Goal: Browse casually

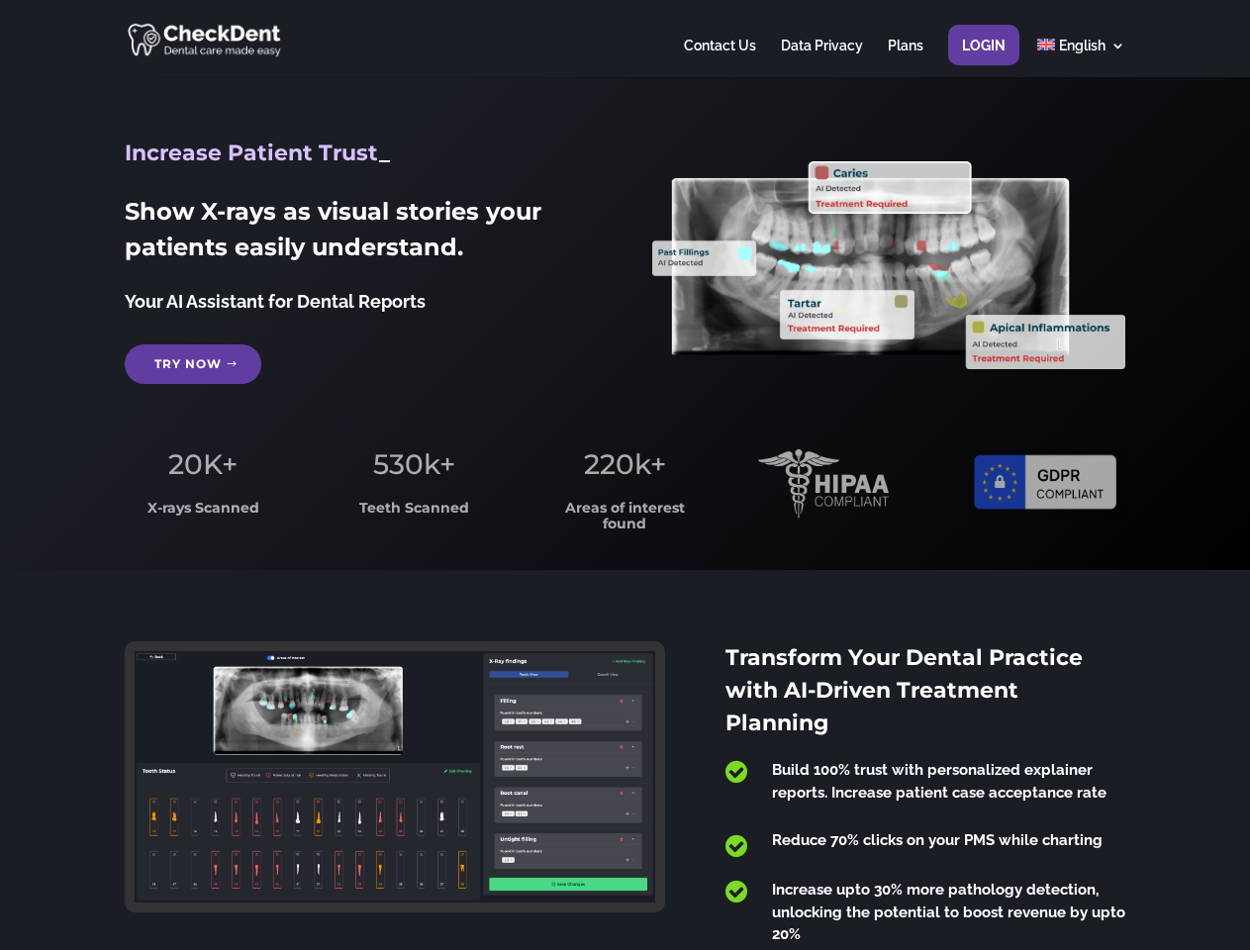
click at [624, 475] on span "220k+" at bounding box center [625, 464] width 82 height 34
click at [624, 39] on div at bounding box center [624, 38] width 999 height 77
click at [624, 475] on span "220k+" at bounding box center [625, 464] width 82 height 34
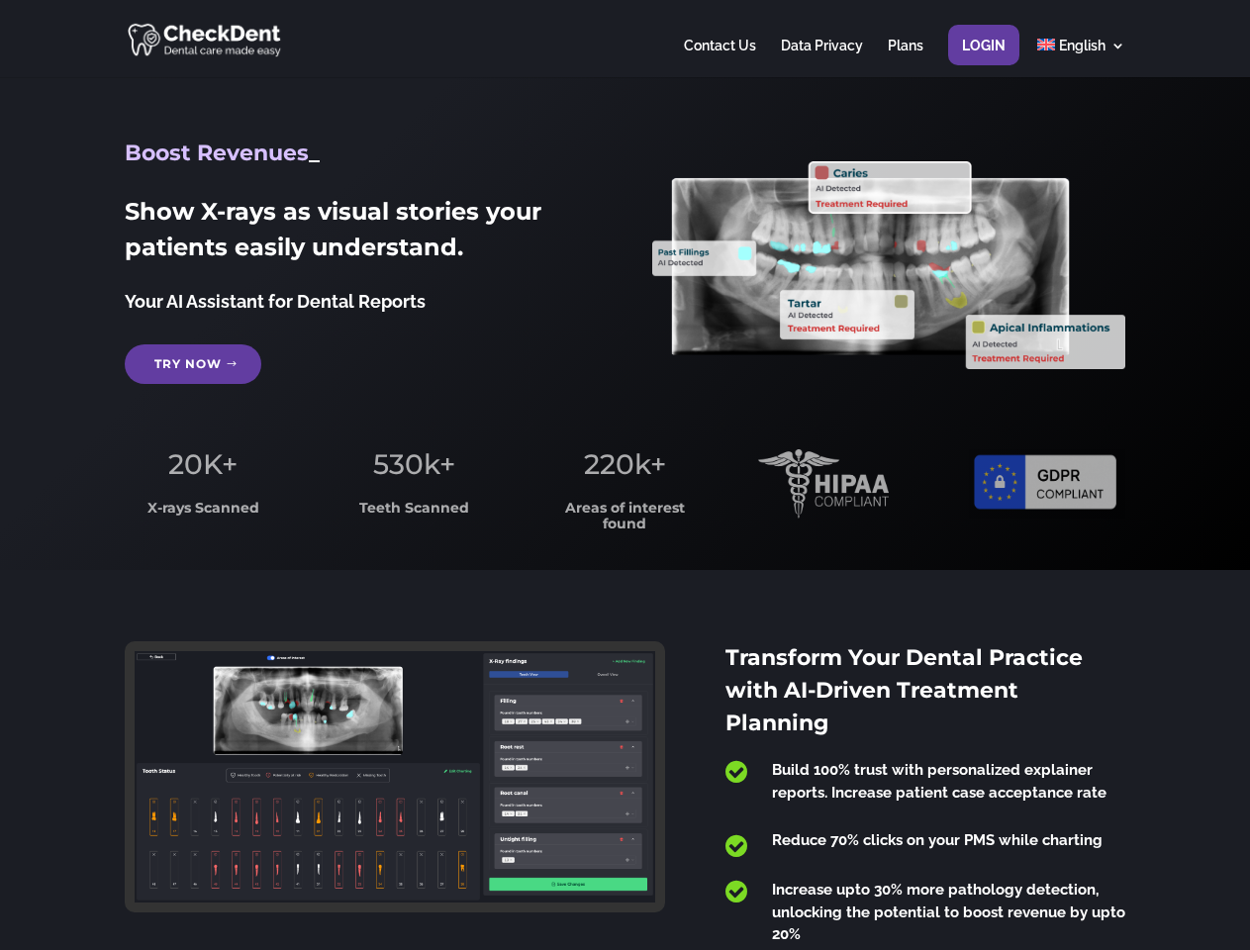
click at [624, 39] on div at bounding box center [624, 38] width 999 height 77
